Goal: Task Accomplishment & Management: Manage account settings

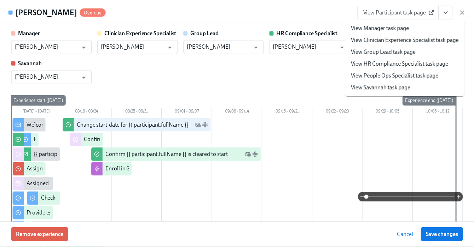
scroll to position [65, 0]
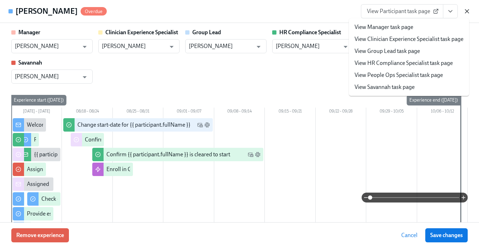
click at [469, 12] on icon "button" at bounding box center [466, 11] width 7 height 7
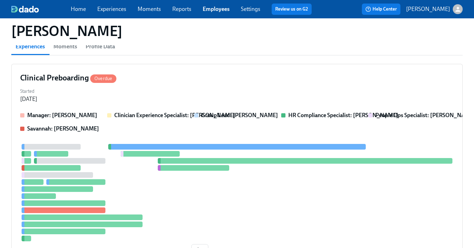
click at [211, 10] on link "Employees" at bounding box center [215, 9] width 27 height 7
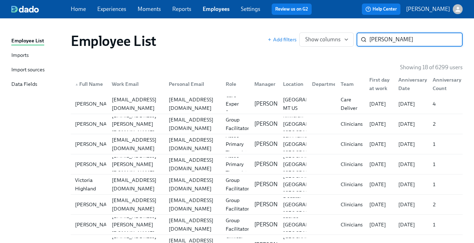
type input "victoria martin"
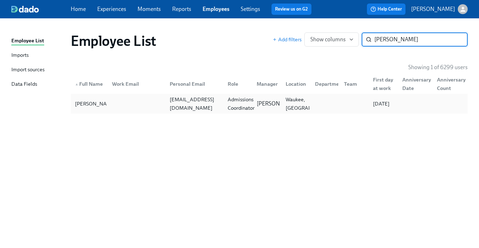
click at [234, 104] on div "Admissions Coordinator" at bounding box center [241, 103] width 33 height 17
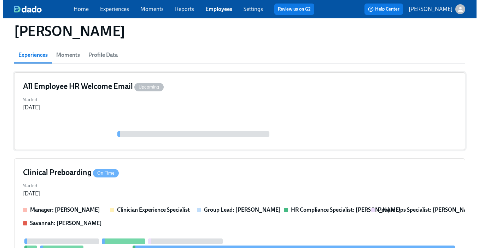
scroll to position [90, 0]
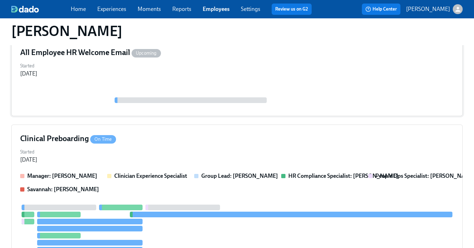
click at [198, 155] on div "Started Aug 18, 2025" at bounding box center [236, 155] width 433 height 17
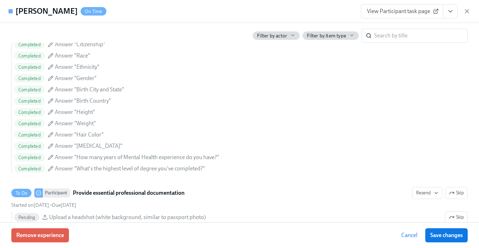
scroll to position [686, 0]
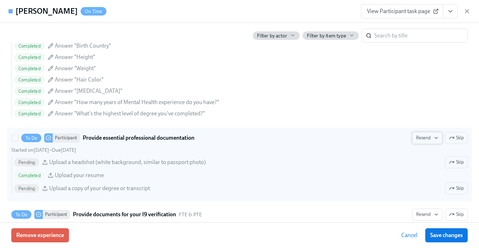
click at [421, 142] on button "Resend" at bounding box center [427, 138] width 30 height 12
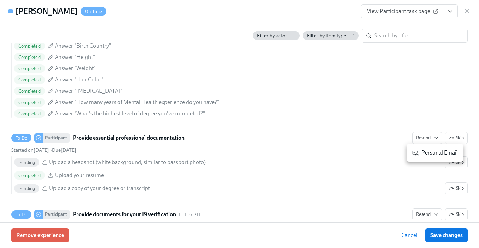
click at [416, 153] on icon at bounding box center [415, 153] width 6 height 6
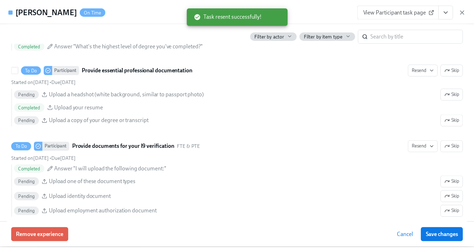
scroll to position [787, 0]
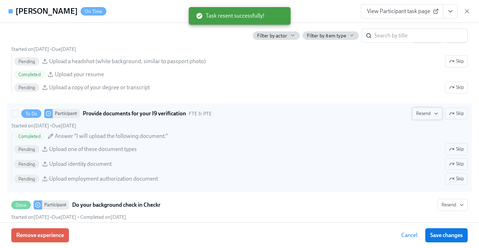
click at [417, 113] on span "Resend" at bounding box center [427, 113] width 22 height 7
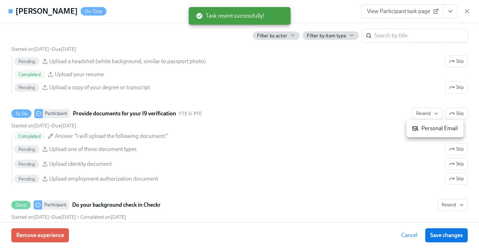
click at [423, 129] on div "Personal Email" at bounding box center [435, 129] width 46 height 8
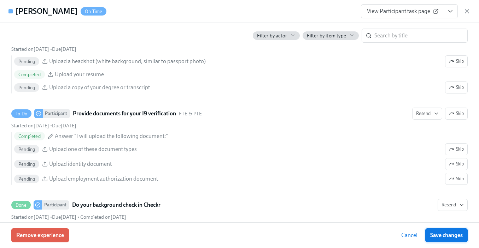
click at [438, 236] on span "Save changes" at bounding box center [446, 235] width 33 height 7
click at [467, 10] on icon "button" at bounding box center [466, 11] width 7 height 7
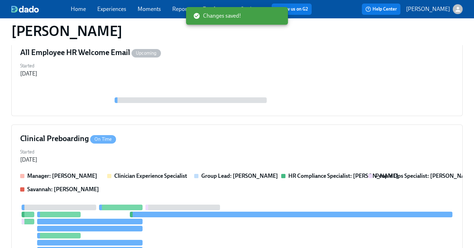
click at [208, 6] on div "Changes saved!" at bounding box center [237, 16] width 102 height 22
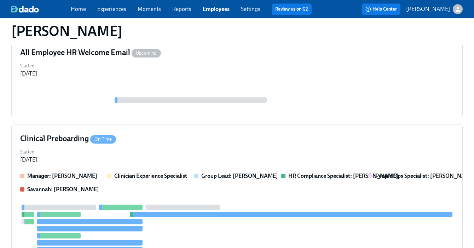
click at [217, 9] on link "Employees" at bounding box center [215, 9] width 27 height 7
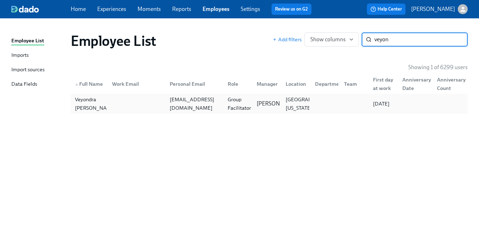
type input "veyon"
click at [230, 103] on div "Group Facilitator" at bounding box center [239, 103] width 29 height 17
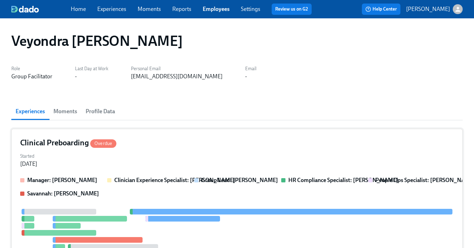
click at [213, 133] on div "Clinical Preboarding Overdue Started Aug 15, 2025 Manager: Gaby Schilling Clini…" at bounding box center [236, 227] width 451 height 197
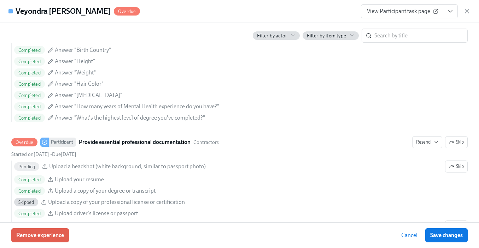
scroll to position [727, 0]
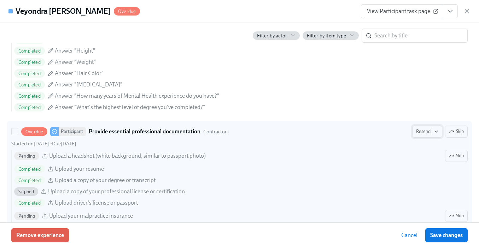
click at [425, 129] on span "Resend" at bounding box center [427, 131] width 22 height 7
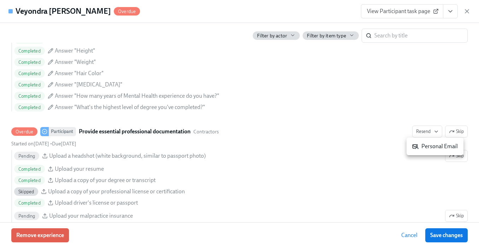
click at [422, 144] on div "Personal Email" at bounding box center [435, 147] width 46 height 8
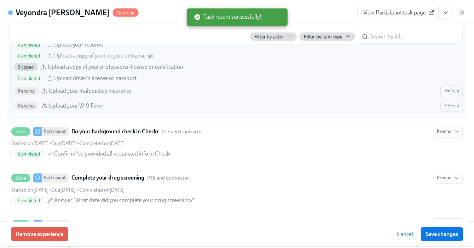
scroll to position [857, 0]
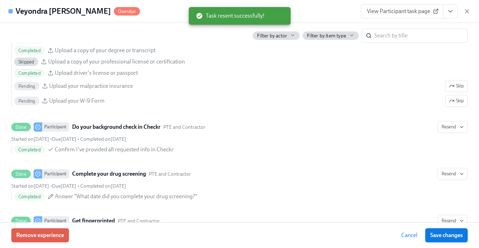
click at [443, 237] on span "Save changes" at bounding box center [446, 235] width 33 height 7
click at [467, 11] on icon "button" at bounding box center [466, 11] width 7 height 7
